Goal: Book appointment/travel/reservation

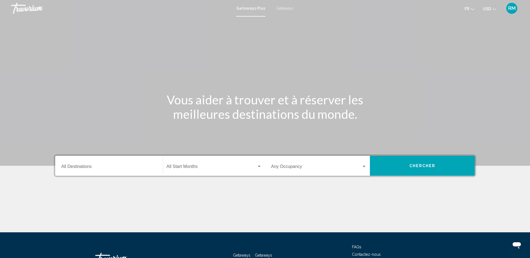
click at [114, 164] on div "Destination All Destinations" at bounding box center [109, 165] width 96 height 17
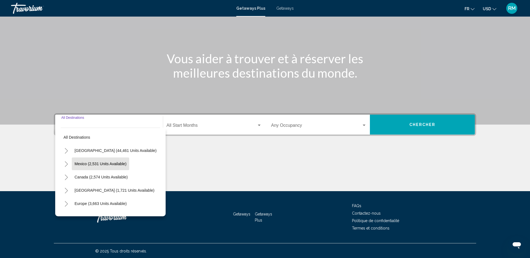
scroll to position [42, 0]
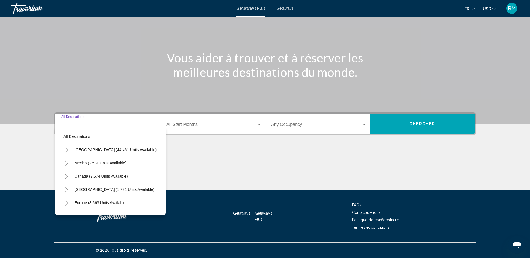
click at [82, 162] on span "Mexico (2,531 units available)" at bounding box center [101, 163] width 52 height 4
type input "**********"
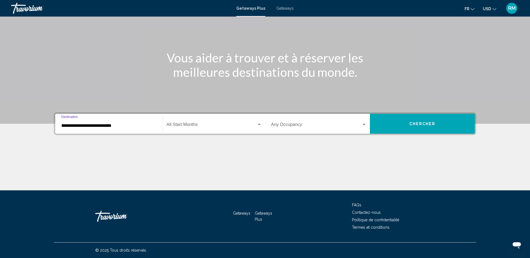
click at [78, 127] on input "**********" at bounding box center [109, 125] width 96 height 5
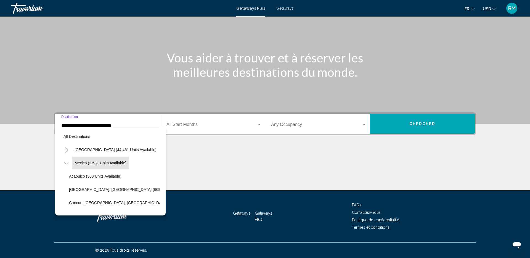
click at [78, 127] on mat-divider "Search widget" at bounding box center [110, 127] width 99 height 0
click at [194, 128] on div "Start Month All Start Months" at bounding box center [214, 123] width 95 height 17
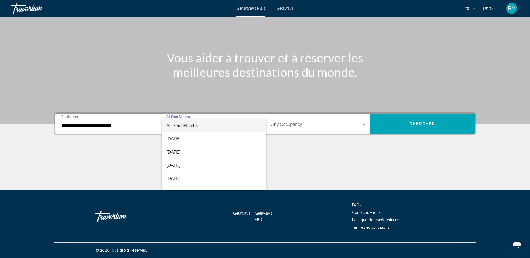
drag, startPoint x: 481, startPoint y: 37, endPoint x: 489, endPoint y: 6, distance: 31.8
click at [482, 36] on div at bounding box center [265, 129] width 530 height 258
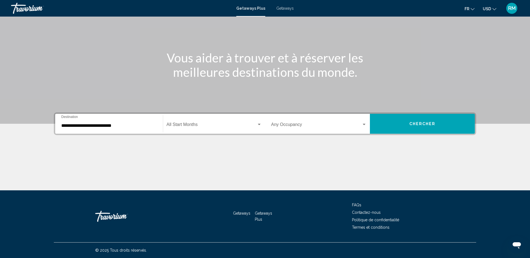
click at [488, 8] on span "USD" at bounding box center [487, 9] width 8 height 4
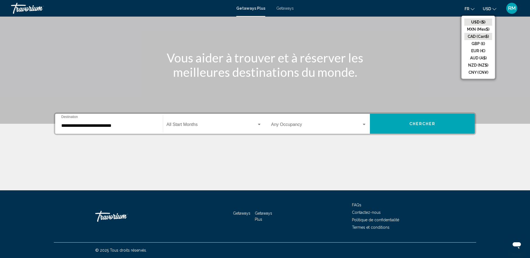
click at [476, 35] on button "CAD (Can$)" at bounding box center [478, 36] width 28 height 7
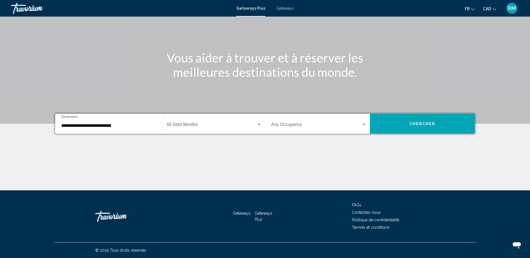
click at [194, 129] on div "Start Month All Start Months" at bounding box center [214, 123] width 95 height 17
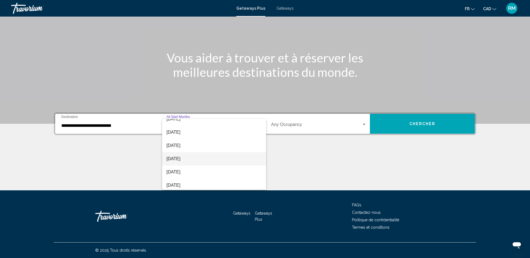
scroll to position [35, 0]
click at [189, 157] on span "[DATE]" at bounding box center [214, 157] width 95 height 13
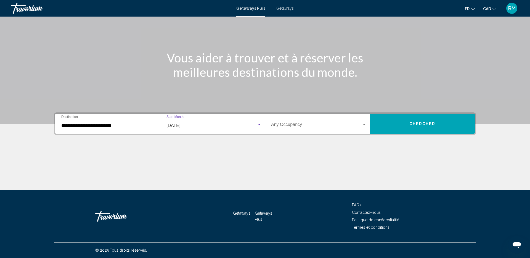
click at [406, 124] on button "Chercher" at bounding box center [422, 124] width 105 height 20
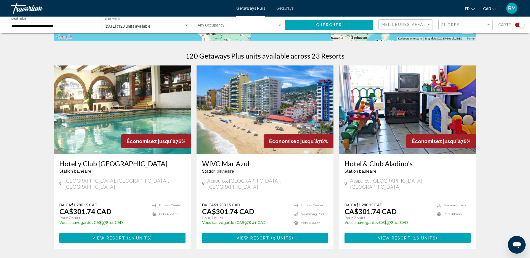
scroll to position [165, 0]
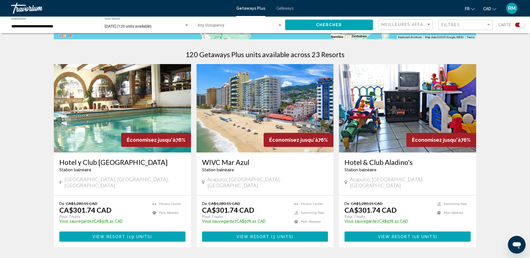
click at [236, 162] on h3 "WIVC Mar Azul" at bounding box center [265, 162] width 126 height 8
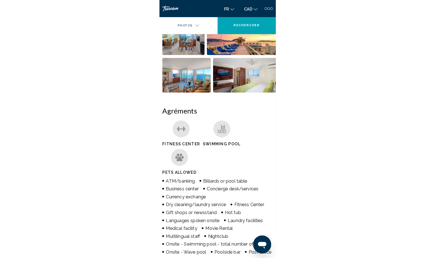
scroll to position [196, 0]
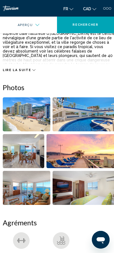
click at [72, 114] on img "Open full-screen image slider" at bounding box center [83, 114] width 62 height 34
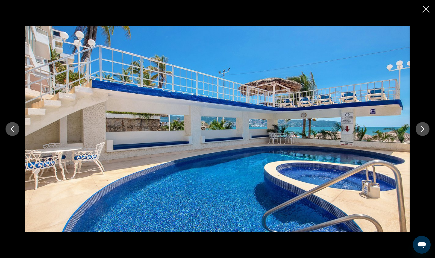
scroll to position [283, 0]
click at [421, 130] on icon "Next image" at bounding box center [422, 129] width 7 height 7
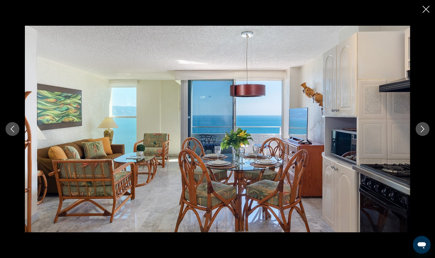
click at [421, 130] on icon "Next image" at bounding box center [422, 129] width 7 height 7
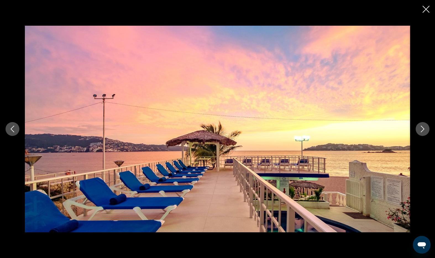
click at [424, 7] on icon "Close slideshow" at bounding box center [425, 9] width 7 height 7
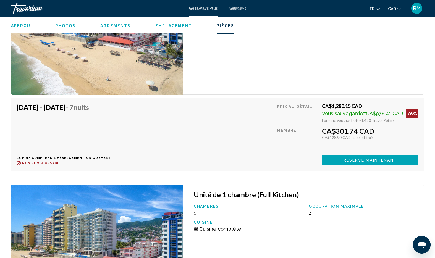
scroll to position [1060, 0]
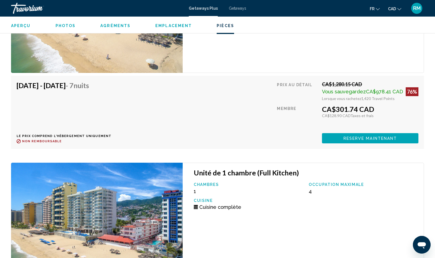
drag, startPoint x: 39, startPoint y: 76, endPoint x: 28, endPoint y: 78, distance: 11.4
click at [39, 81] on h4 "[DATE] - [DATE] - 7 nuits" at bounding box center [62, 85] width 91 height 8
drag, startPoint x: 16, startPoint y: 79, endPoint x: 97, endPoint y: 80, distance: 81.2
click at [97, 80] on div "[DATE] - [DATE] - 7 nuits Le prix comprend l'hébergement uniquement Remboursabl…" at bounding box center [217, 112] width 413 height 73
copy h4 "[DATE] - [DATE]"
